Goal: Register for event/course

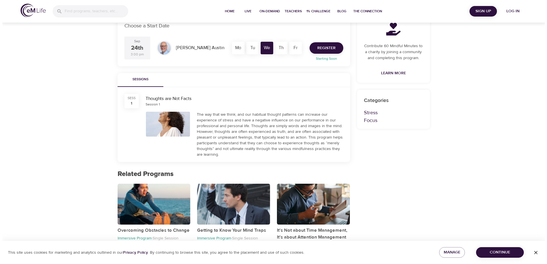
scroll to position [29, 0]
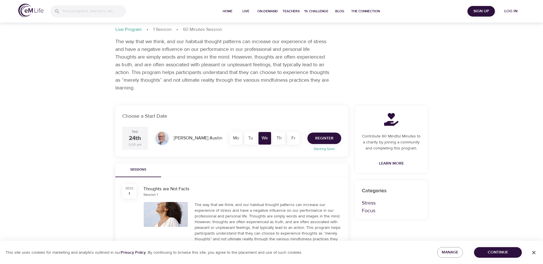
click at [333, 137] on span "Register" at bounding box center [324, 138] width 18 height 7
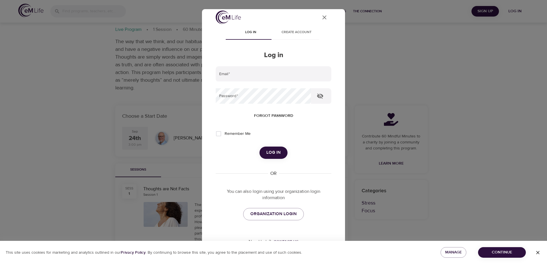
scroll to position [0, 0]
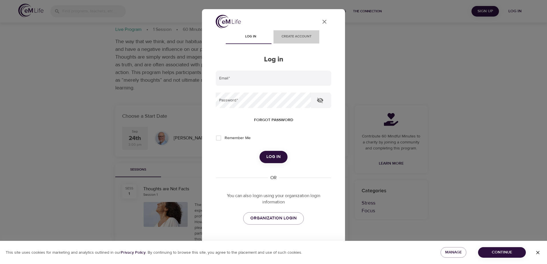
click at [295, 37] on span "Create account" at bounding box center [296, 37] width 39 height 6
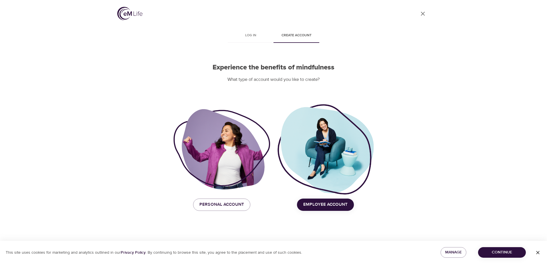
click at [335, 205] on span "Employee Account" at bounding box center [325, 204] width 44 height 7
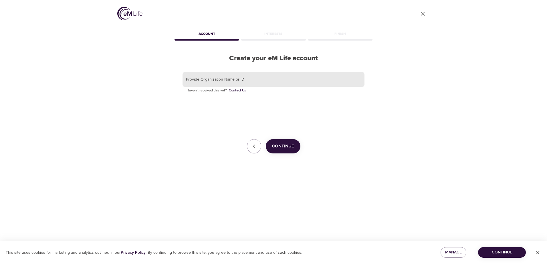
click at [232, 80] on input "text" at bounding box center [273, 79] width 182 height 15
type input "the hanover insurance"
click at [291, 144] on span "Continue" at bounding box center [283, 146] width 22 height 7
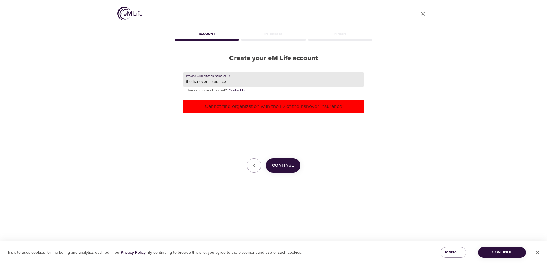
drag, startPoint x: 242, startPoint y: 83, endPoint x: 159, endPoint y: 85, distance: 83.0
click at [159, 85] on div "User Profile Account Interests Finish Create your eM Life account Provide Organ…" at bounding box center [273, 132] width 326 height 264
click at [254, 163] on icon "button" at bounding box center [254, 165] width 7 height 7
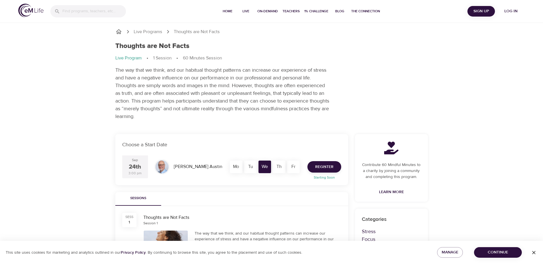
click at [481, 9] on span "Sign Up" at bounding box center [480, 11] width 23 height 7
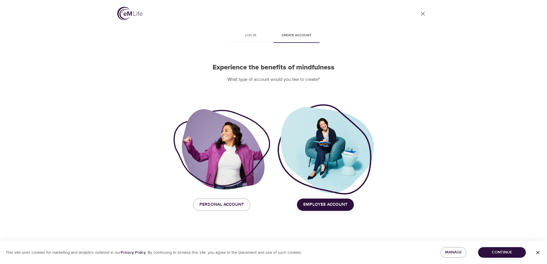
click at [342, 206] on span "Employee Account" at bounding box center [325, 204] width 44 height 7
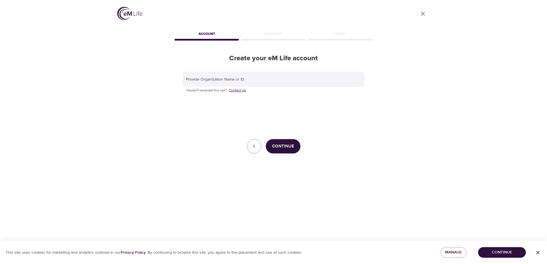
click at [239, 90] on link "Contact Us" at bounding box center [237, 91] width 17 height 6
click at [255, 146] on icon "button" at bounding box center [254, 146] width 7 height 7
